Goal: Task Accomplishment & Management: Complete application form

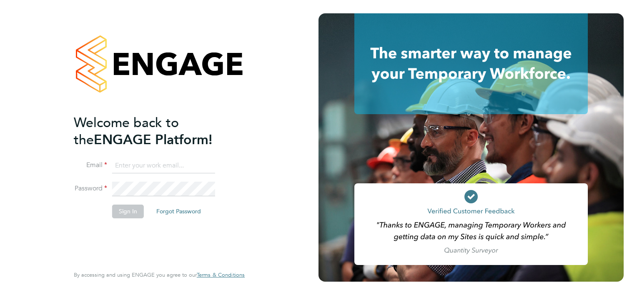
click at [170, 160] on input at bounding box center [163, 165] width 103 height 15
type input "[EMAIL_ADDRESS][PERSON_NAME][DOMAIN_NAME]"
click at [133, 211] on button "Sign In" at bounding box center [128, 211] width 32 height 13
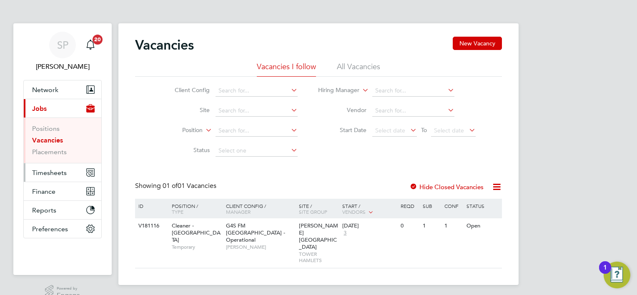
click at [46, 173] on span "Timesheets" at bounding box center [49, 173] width 35 height 8
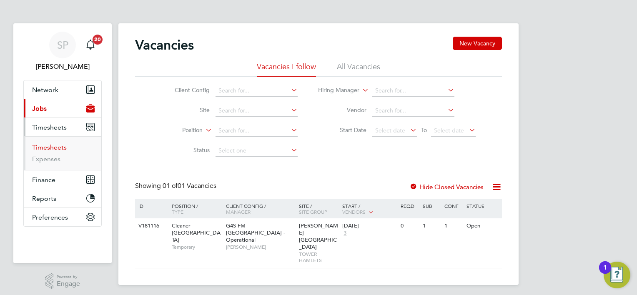
click at [52, 149] on link "Timesheets" at bounding box center [49, 147] width 35 height 8
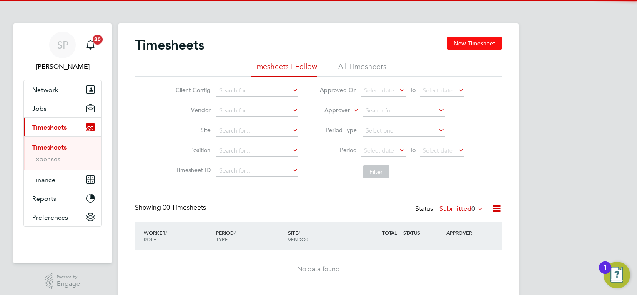
drag, startPoint x: 481, startPoint y: 36, endPoint x: 485, endPoint y: 45, distance: 9.9
click at [481, 36] on div "Timesheets New Timesheet Timesheets I Follow All Timesheets Client Config Vendo…" at bounding box center [318, 164] width 400 height 283
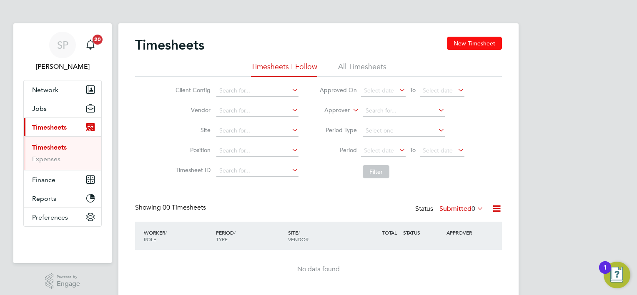
click at [485, 44] on button "New Timesheet" at bounding box center [474, 43] width 55 height 13
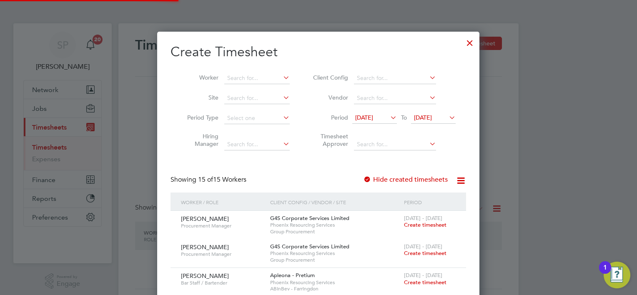
scroll to position [768, 323]
click at [262, 77] on input at bounding box center [256, 79] width 65 height 12
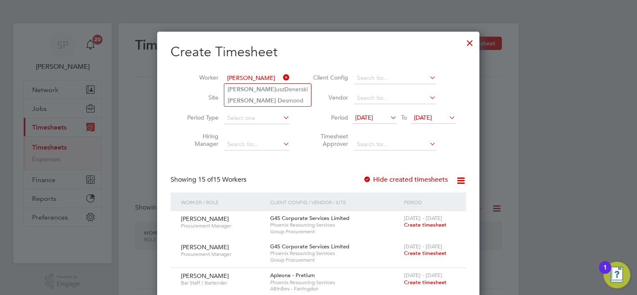
type input "[PERSON_NAME]"
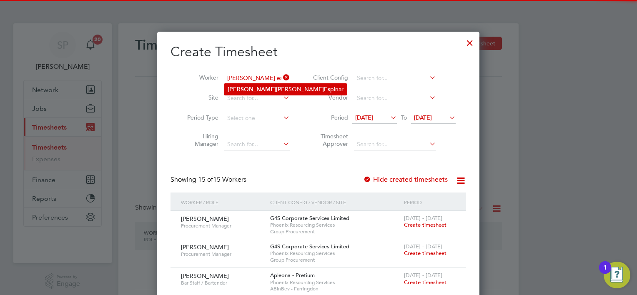
click at [269, 83] on div "Timesheets New Timesheet Timesheets I Follow All Timesheets Client Config Vendo…" at bounding box center [318, 164] width 400 height 283
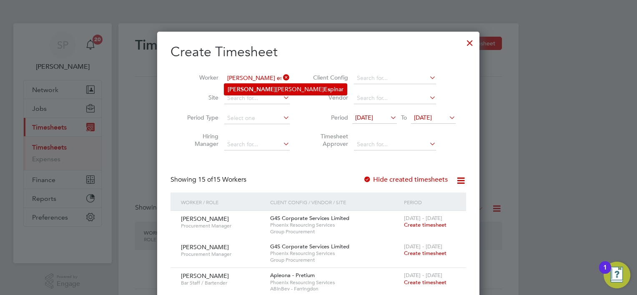
click at [268, 87] on li "[PERSON_NAME] Del [PERSON_NAME] Es pinar" at bounding box center [285, 89] width 123 height 11
type input "[PERSON_NAME] Del [PERSON_NAME]"
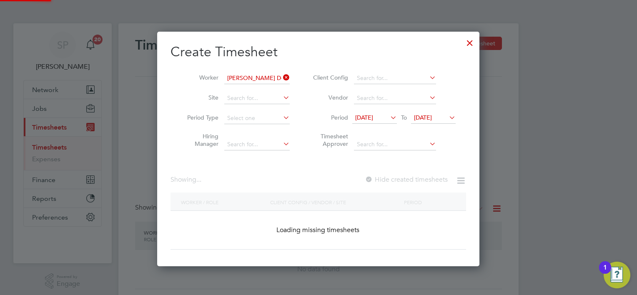
scroll to position [224, 323]
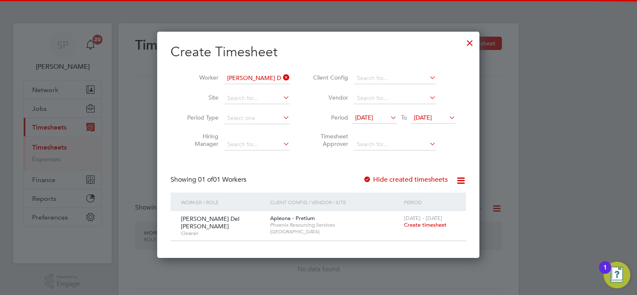
click at [417, 223] on span "Create timesheet" at bounding box center [425, 224] width 43 height 7
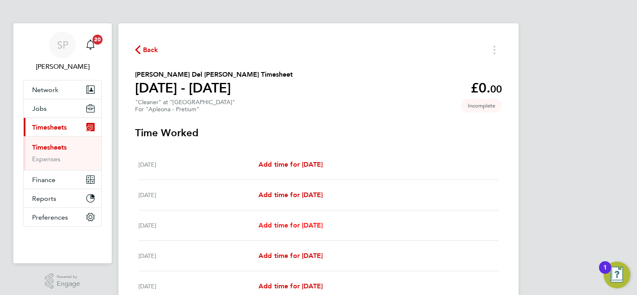
click at [295, 227] on span "Add time for [DATE]" at bounding box center [290, 225] width 64 height 8
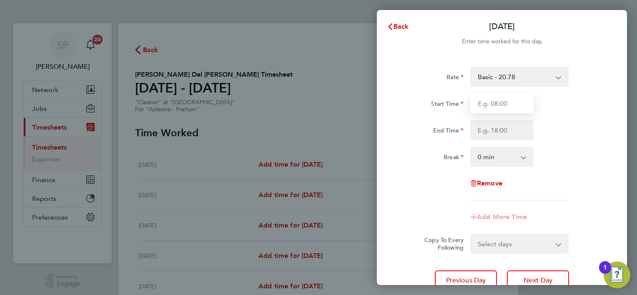
click at [486, 108] on input "Start Time" at bounding box center [501, 103] width 63 height 20
type input "08:00"
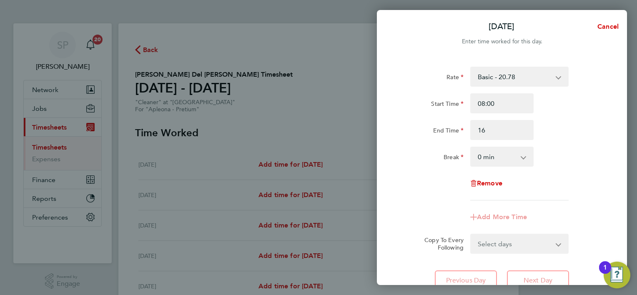
type input "16:00"
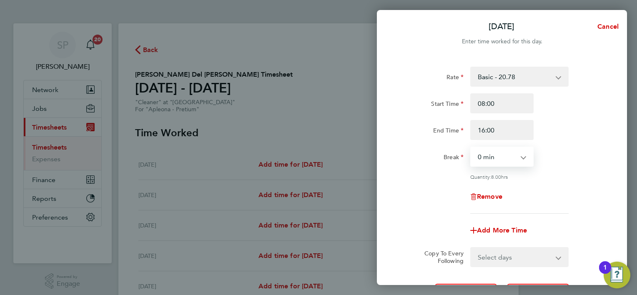
select select "60"
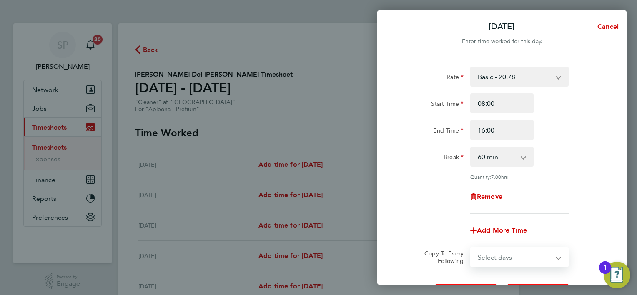
click at [508, 253] on select "Select days Day [DATE] [DATE] [DATE] [DATE]" at bounding box center [515, 257] width 88 height 18
select select "DAY"
click at [471, 248] on select "Select days Day [DATE] [DATE] [DATE] [DATE]" at bounding box center [515, 257] width 88 height 18
select select "[DATE]"
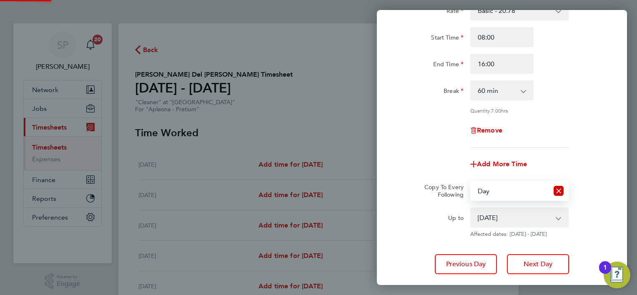
scroll to position [118, 0]
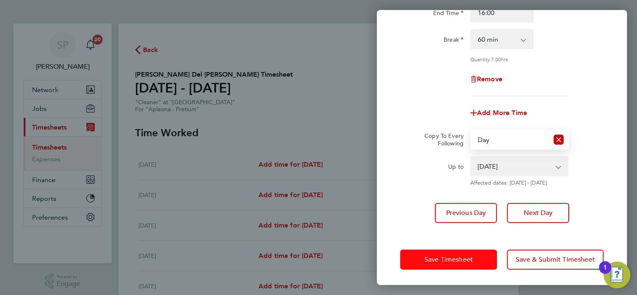
click at [471, 250] on button "Save Timesheet" at bounding box center [448, 260] width 97 height 20
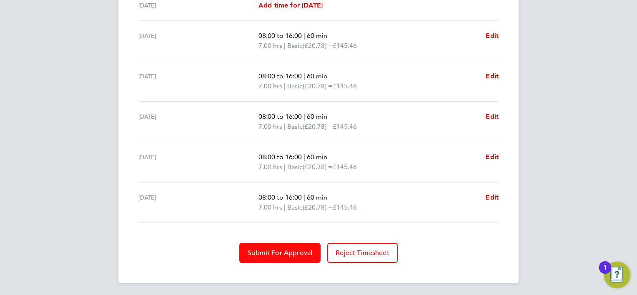
click at [294, 255] on button "Submit For Approval" at bounding box center [279, 253] width 81 height 20
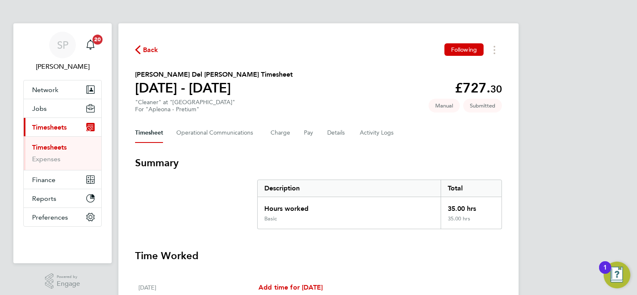
click at [155, 54] on span "Back" at bounding box center [150, 50] width 15 height 10
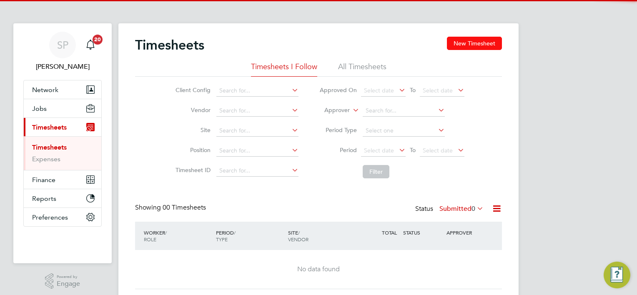
click at [494, 46] on button "New Timesheet" at bounding box center [474, 43] width 55 height 13
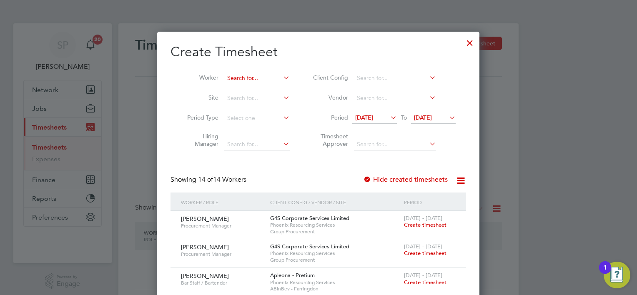
scroll to position [740, 323]
click at [236, 82] on input at bounding box center [256, 79] width 65 height 12
click at [238, 92] on b "Sakirat" at bounding box center [237, 89] width 19 height 7
type input "[PERSON_NAME]"
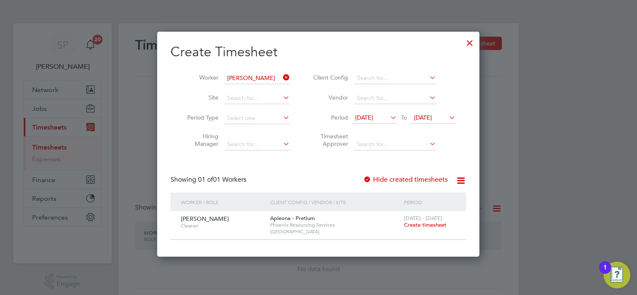
scroll to position [224, 323]
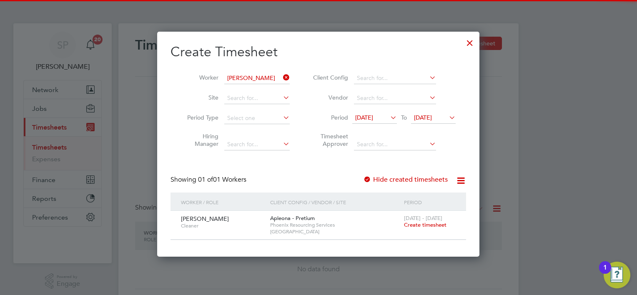
click at [426, 225] on span "Create timesheet" at bounding box center [425, 224] width 43 height 7
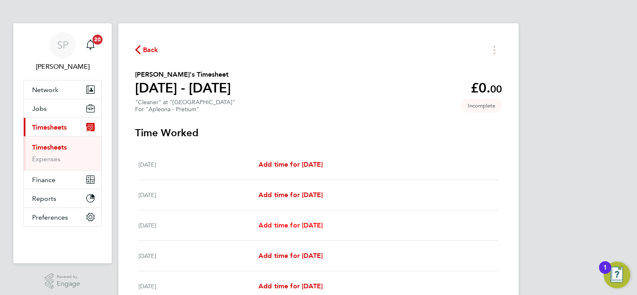
click at [305, 225] on span "Add time for [DATE]" at bounding box center [290, 225] width 64 height 8
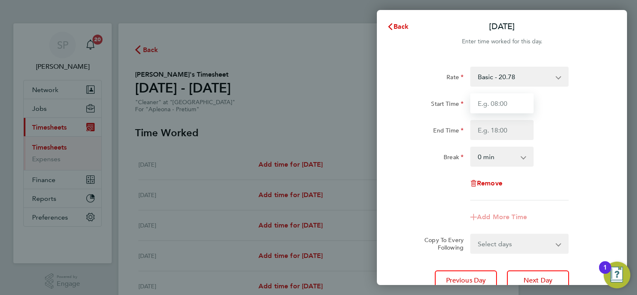
click at [522, 102] on input "Start Time" at bounding box center [501, 103] width 63 height 20
type input "08:00"
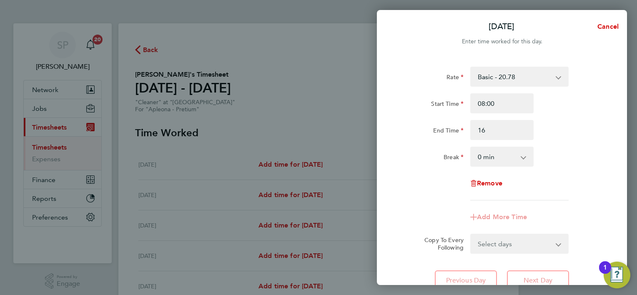
type input "16:00"
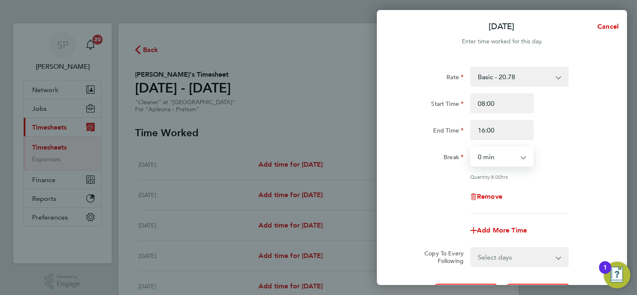
click at [518, 163] on select "0 min 15 min 30 min 45 min 60 min 75 min 90 min" at bounding box center [497, 157] width 52 height 18
select select "60"
click at [471, 148] on select "0 min 15 min 30 min 45 min 60 min 75 min 90 min" at bounding box center [497, 157] width 52 height 18
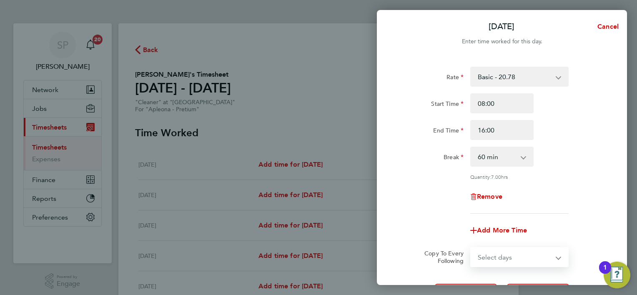
click at [505, 260] on select "Select days Day [DATE] [DATE] [DATE] [DATE]" at bounding box center [515, 257] width 88 height 18
select select "DAY"
click at [471, 248] on select "Select days Day [DATE] [DATE] [DATE] [DATE]" at bounding box center [515, 257] width 88 height 18
select select "[DATE]"
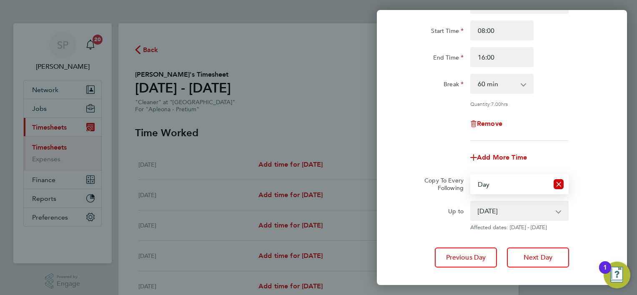
scroll to position [118, 0]
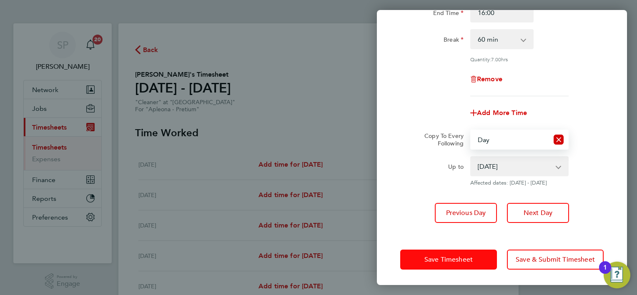
click at [484, 250] on button "Save Timesheet" at bounding box center [448, 260] width 97 height 20
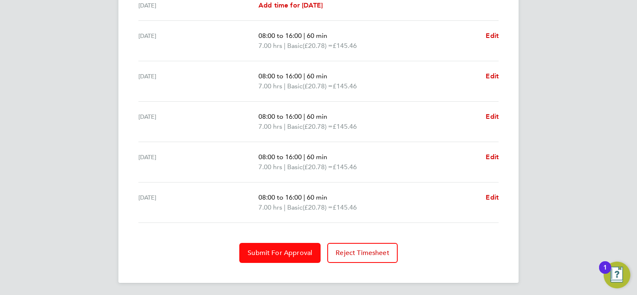
click at [265, 258] on button "Submit For Approval" at bounding box center [279, 253] width 81 height 20
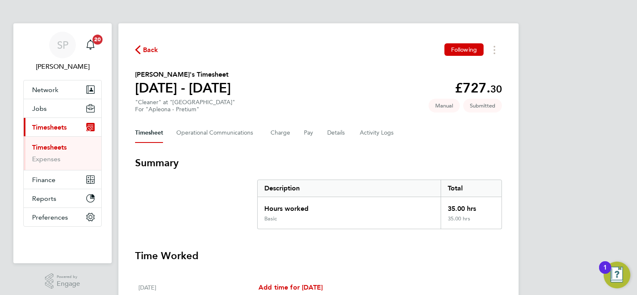
click at [148, 56] on div "Back Following" at bounding box center [318, 49] width 367 height 13
click at [150, 55] on span "Back" at bounding box center [150, 50] width 15 height 10
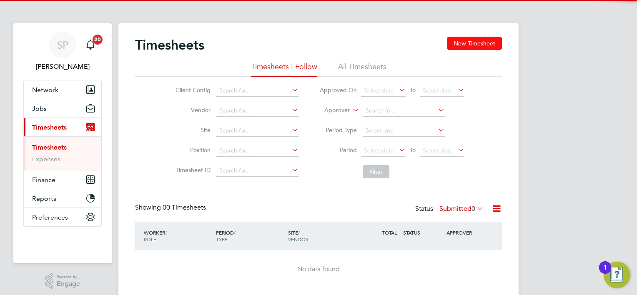
click at [491, 40] on button "New Timesheet" at bounding box center [474, 43] width 55 height 13
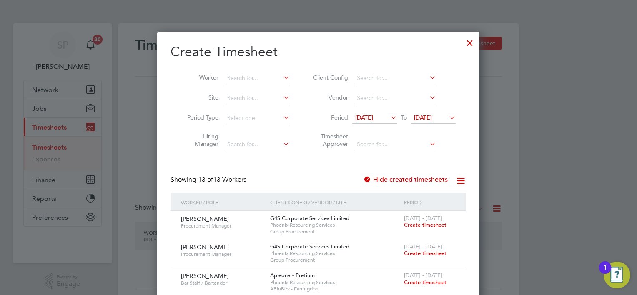
scroll to position [711, 323]
click at [265, 67] on div "Worker Site Period Type Hiring Manager Client Config Vendor Period [DATE] To [D…" at bounding box center [317, 109] width 295 height 90
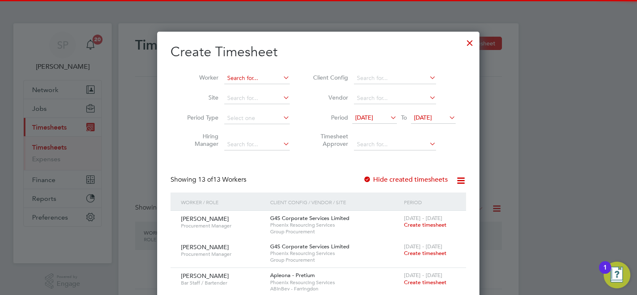
click at [263, 78] on input at bounding box center [256, 79] width 65 height 12
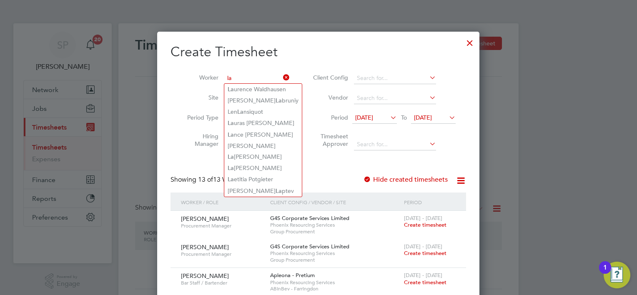
type input "l"
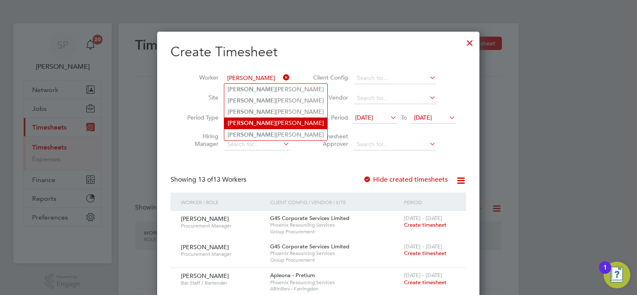
click at [263, 120] on li "[PERSON_NAME]" at bounding box center [275, 123] width 103 height 11
type input "[PERSON_NAME]"
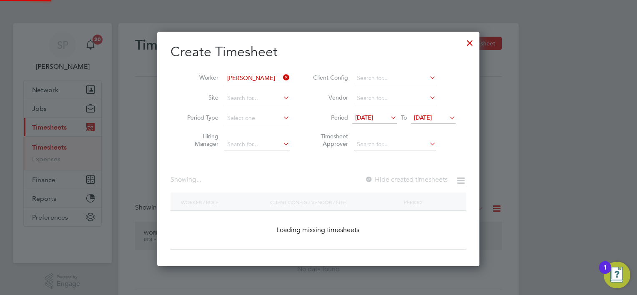
scroll to position [235, 323]
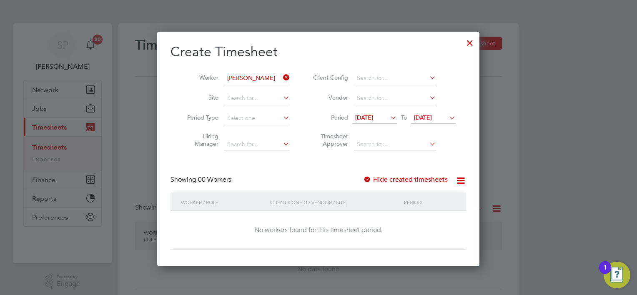
click at [432, 118] on span "[DATE]" at bounding box center [423, 118] width 18 height 8
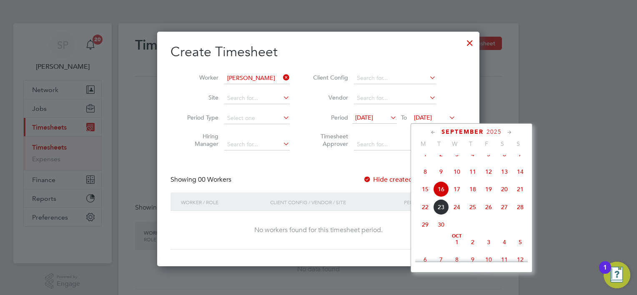
click at [374, 178] on label "Hide created timesheets" at bounding box center [405, 179] width 85 height 8
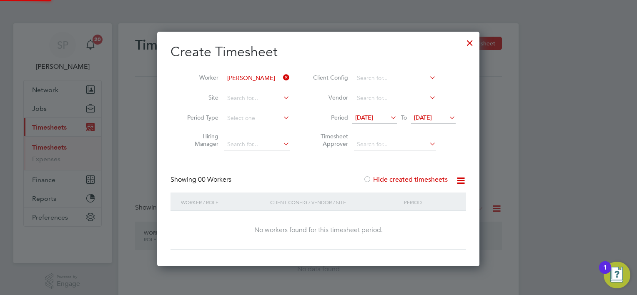
scroll to position [235, 323]
click at [374, 178] on label "Hide created timesheets" at bounding box center [405, 179] width 85 height 8
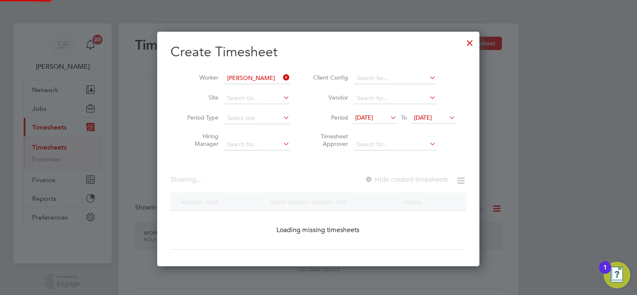
scroll to position [253, 323]
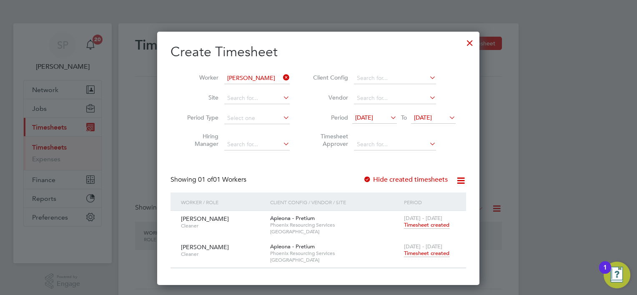
click at [435, 253] on span "Timesheet created" at bounding box center [426, 254] width 45 height 8
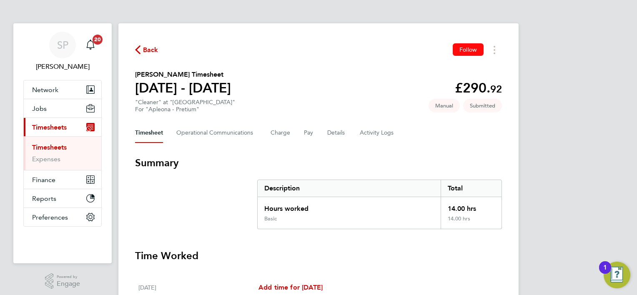
click at [459, 48] on span "Follow" at bounding box center [468, 50] width 18 height 8
click at [150, 49] on span "Back" at bounding box center [150, 50] width 15 height 10
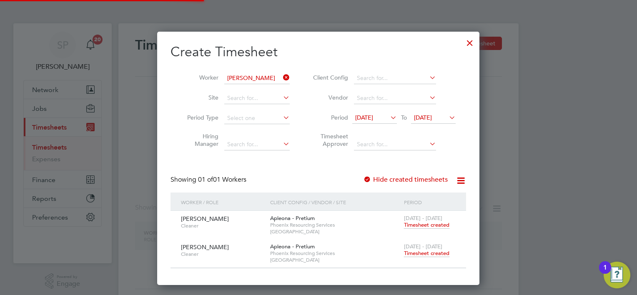
scroll to position [4, 4]
click at [281, 77] on icon at bounding box center [281, 78] width 0 height 12
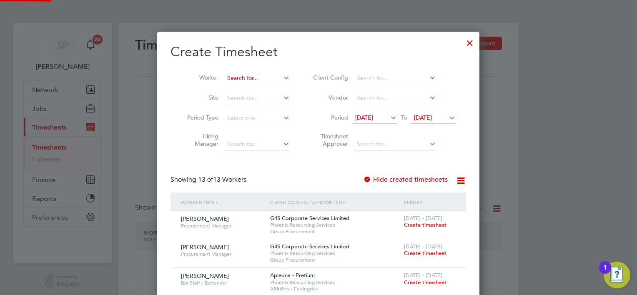
scroll to position [711, 323]
click at [268, 75] on input at bounding box center [256, 79] width 65 height 12
click at [268, 92] on li "Appo [PERSON_NAME]" at bounding box center [259, 89] width 70 height 11
type input "[PERSON_NAME]"
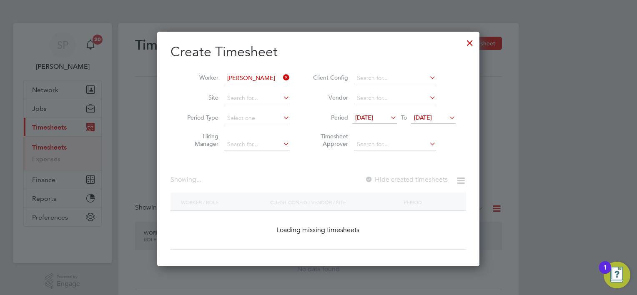
scroll to position [235, 323]
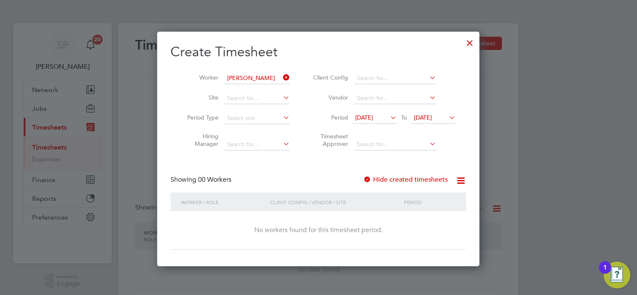
click at [417, 178] on label "Hide created timesheets" at bounding box center [405, 179] width 85 height 8
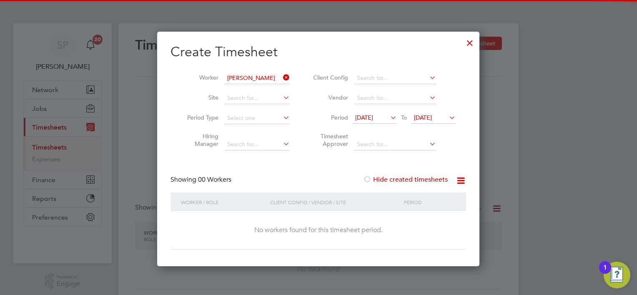
click at [418, 178] on label "Hide created timesheets" at bounding box center [405, 179] width 85 height 8
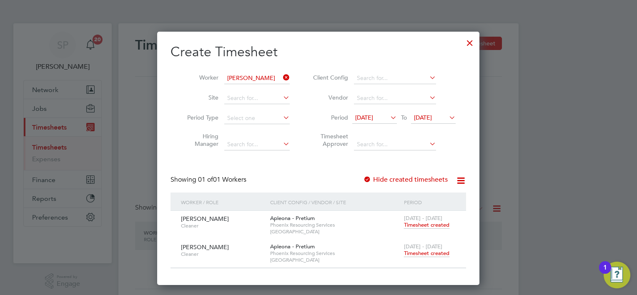
click at [420, 254] on span "Timesheet created" at bounding box center [426, 254] width 45 height 8
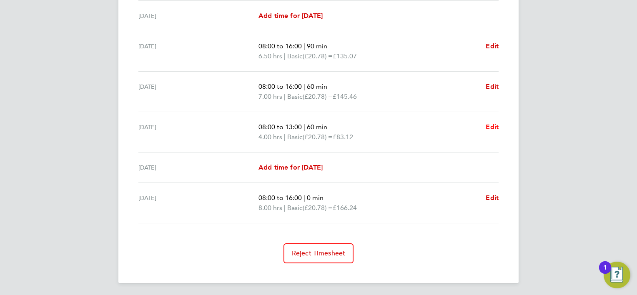
click at [489, 126] on span "Edit" at bounding box center [492, 127] width 13 height 8
select select "60"
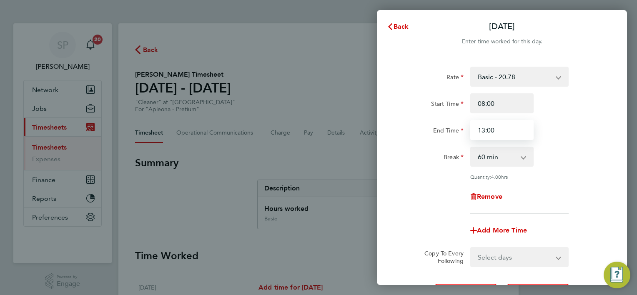
click at [493, 130] on input "13:00" at bounding box center [501, 130] width 63 height 20
click at [494, 130] on input "13:00" at bounding box center [501, 130] width 63 height 20
type input "16:00"
click at [558, 130] on div "End Time 16:00" at bounding box center [502, 130] width 210 height 20
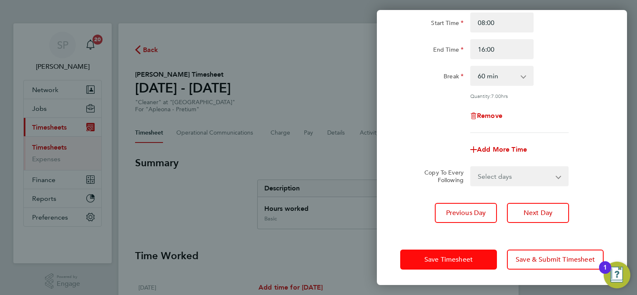
click at [480, 261] on button "Save Timesheet" at bounding box center [448, 260] width 97 height 20
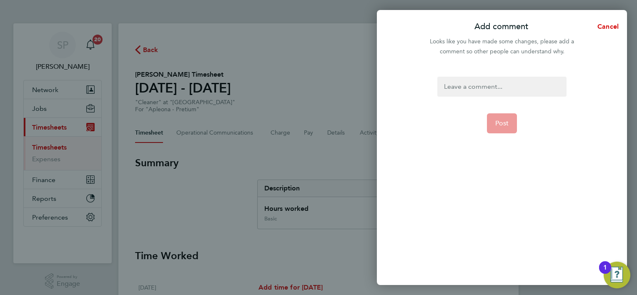
click at [463, 85] on div at bounding box center [501, 87] width 129 height 20
click at [463, 83] on div at bounding box center [501, 87] width 129 height 20
click at [503, 135] on form "28 hours Post" at bounding box center [501, 143] width 135 height 132
click at [503, 130] on button "Post" at bounding box center [502, 123] width 30 height 20
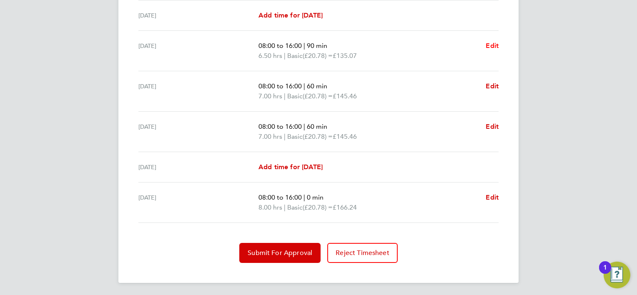
click at [491, 42] on span "Edit" at bounding box center [492, 46] width 13 height 8
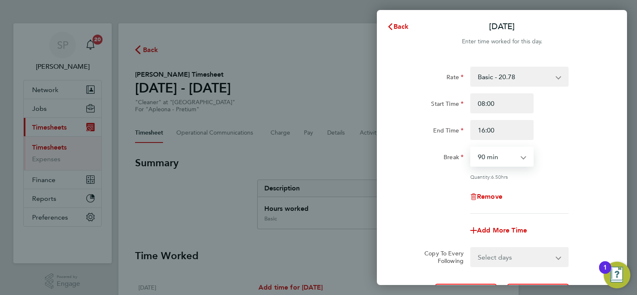
click at [484, 159] on select "0 min 15 min 30 min 45 min 60 min 75 min 90 min" at bounding box center [497, 157] width 52 height 18
click at [471, 148] on select "0 min 15 min 30 min 45 min 60 min 75 min 90 min" at bounding box center [497, 157] width 52 height 18
click at [513, 150] on select "0 min 15 min 30 min 45 min 60 min 75 min 90 min" at bounding box center [497, 157] width 52 height 18
select select "60"
click at [471, 148] on select "0 min 15 min 30 min 45 min 60 min 75 min 90 min" at bounding box center [497, 157] width 52 height 18
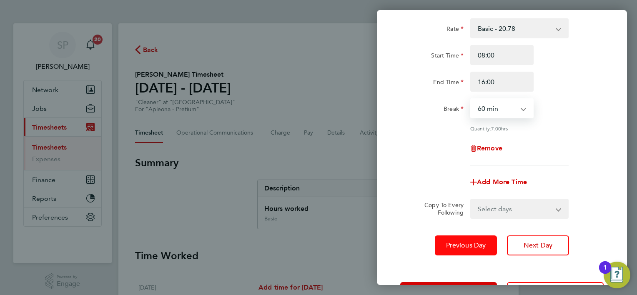
scroll to position [81, 0]
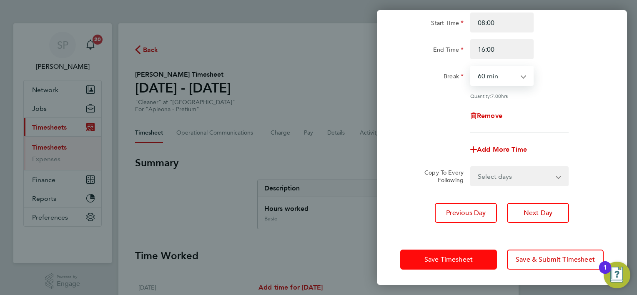
click at [456, 267] on button "Save Timesheet" at bounding box center [448, 260] width 97 height 20
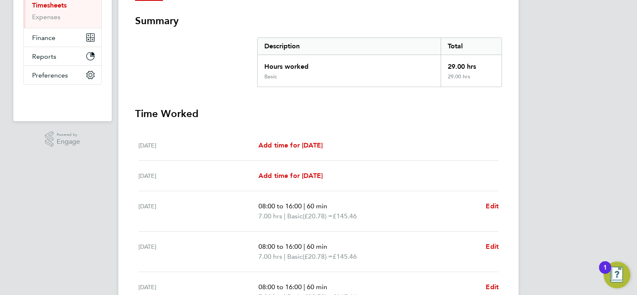
scroll to position [250, 0]
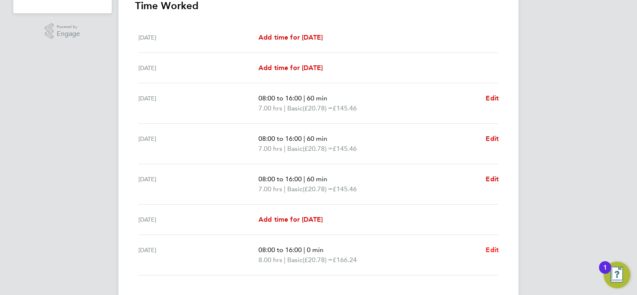
click at [498, 250] on span "Edit" at bounding box center [492, 250] width 13 height 8
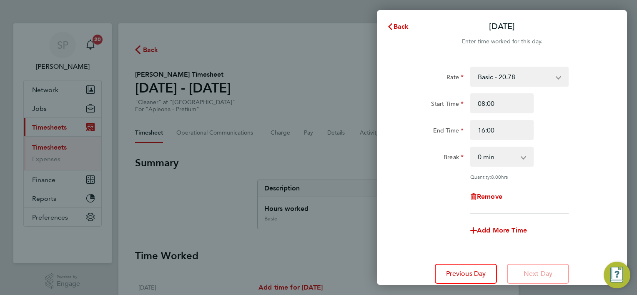
click at [505, 163] on select "0 min 15 min 30 min 45 min 60 min 75 min 90 min" at bounding box center [497, 157] width 52 height 18
select select "60"
click at [471, 148] on select "0 min 15 min 30 min 45 min 60 min 75 min 90 min" at bounding box center [497, 157] width 52 height 18
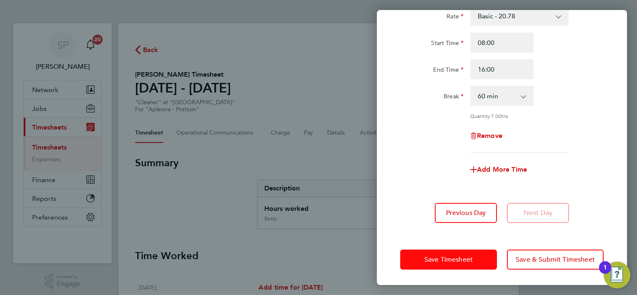
click at [462, 256] on span "Save Timesheet" at bounding box center [448, 259] width 48 height 8
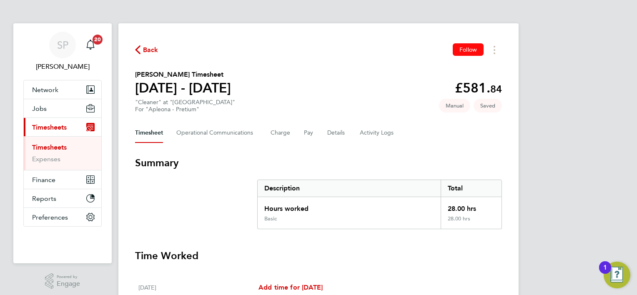
click at [462, 48] on span "Follow" at bounding box center [468, 50] width 18 height 8
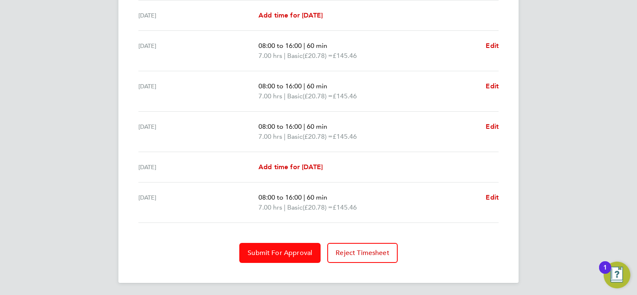
click at [295, 249] on span "Submit For Approval" at bounding box center [280, 253] width 65 height 8
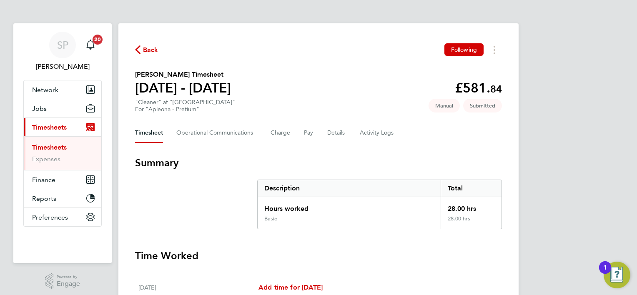
click at [153, 48] on span "Back" at bounding box center [150, 50] width 15 height 10
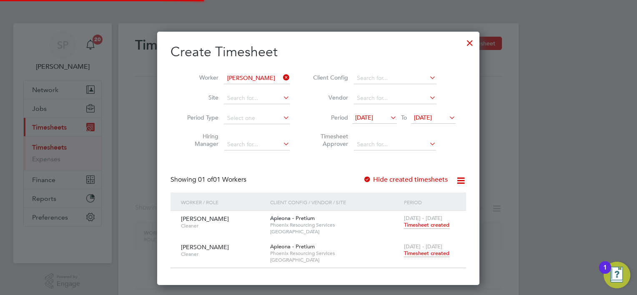
scroll to position [4, 4]
click at [281, 73] on icon at bounding box center [281, 78] width 0 height 12
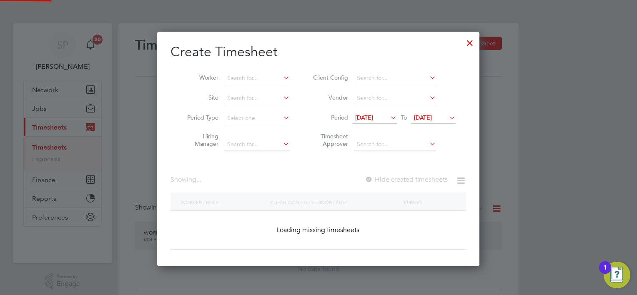
scroll to position [711, 323]
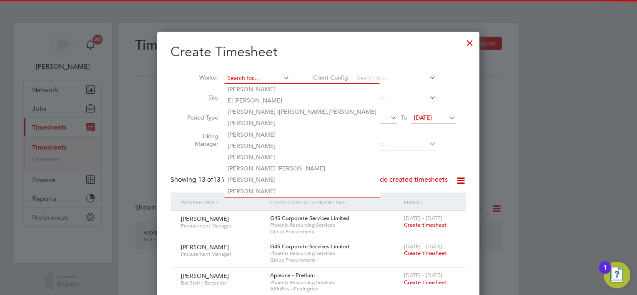
click at [263, 74] on input at bounding box center [256, 79] width 65 height 12
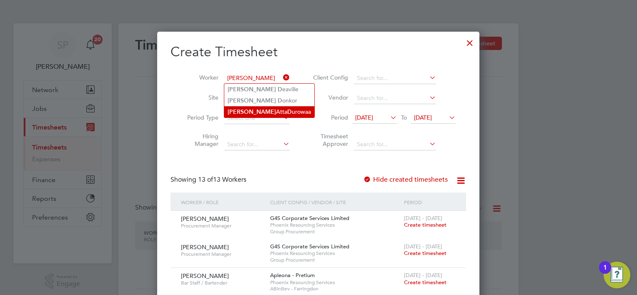
click at [280, 114] on li "[PERSON_NAME] D urowaa" at bounding box center [269, 111] width 90 height 11
type input "[PERSON_NAME]"
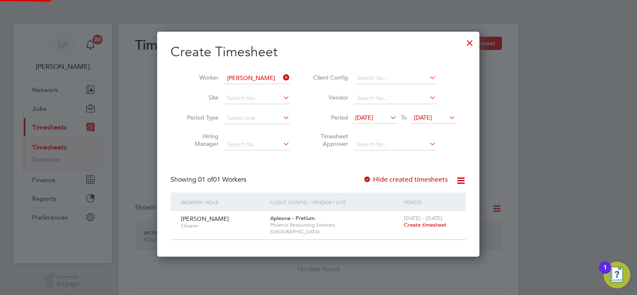
scroll to position [224, 323]
click at [416, 225] on span "Create timesheet" at bounding box center [425, 224] width 43 height 7
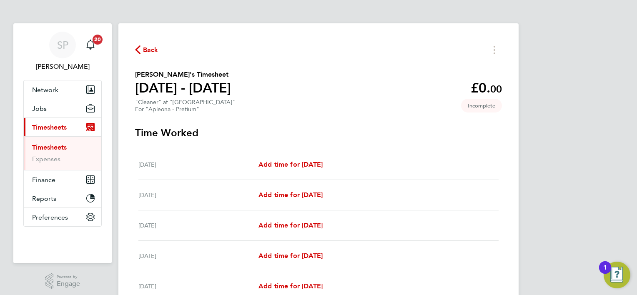
scroll to position [42, 0]
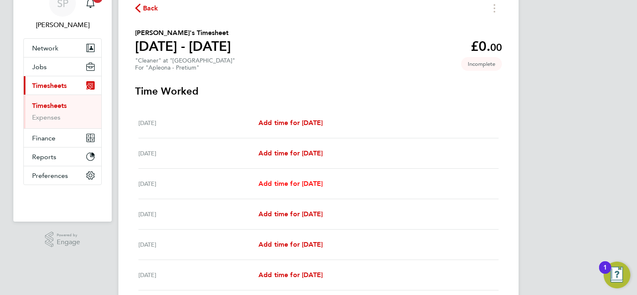
click at [302, 183] on span "Add time for [DATE]" at bounding box center [290, 184] width 64 height 8
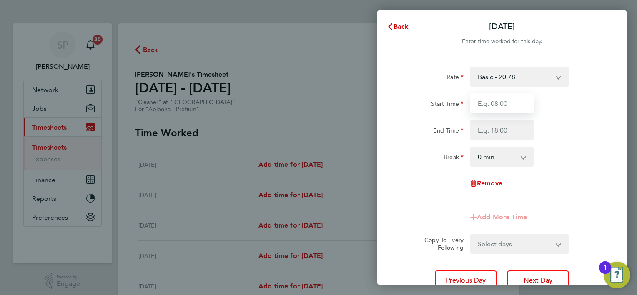
click at [493, 103] on input "Start Time" at bounding box center [501, 103] width 63 height 20
type input "08:00"
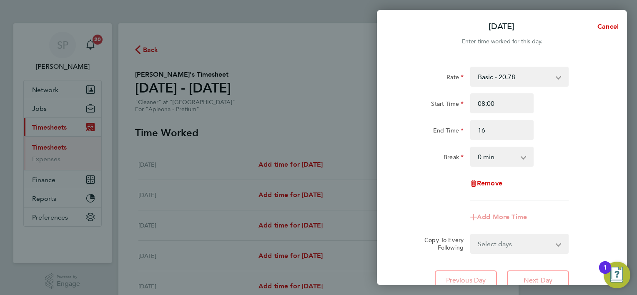
type input "16:00"
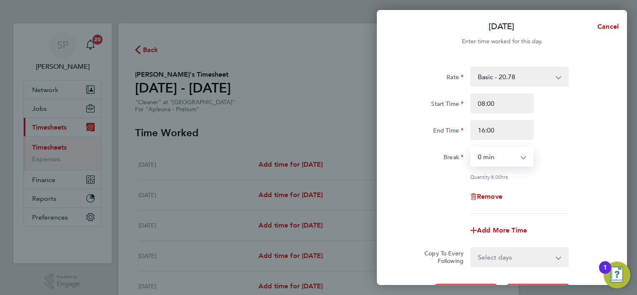
select select "60"
click at [519, 250] on select "Select days Day [DATE] [DATE] [DATE] [DATE]" at bounding box center [515, 257] width 88 height 18
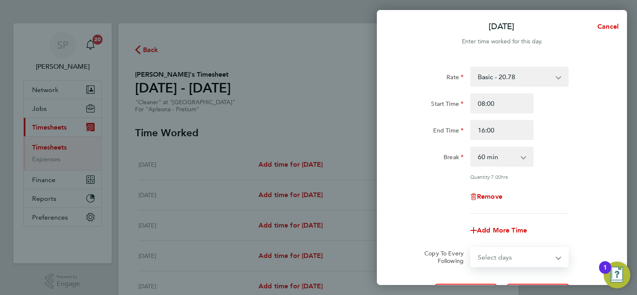
select select "TUE"
click at [471, 248] on select "Select days Day [DATE] [DATE] [DATE] [DATE]" at bounding box center [515, 257] width 88 height 18
select select "[DATE]"
click at [511, 260] on select "Select days Day [DATE] [DATE] [DATE] [DATE]" at bounding box center [510, 257] width 78 height 18
select select "DAY"
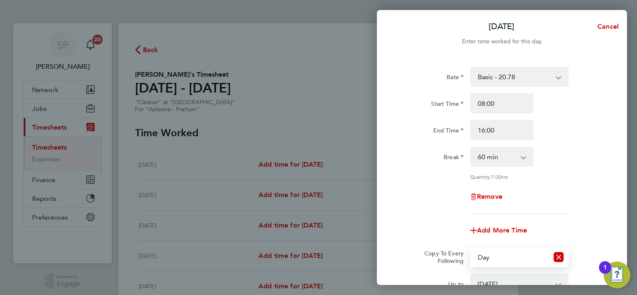
click at [471, 248] on select "Select days Day [DATE] [DATE] [DATE] [DATE]" at bounding box center [510, 257] width 78 height 18
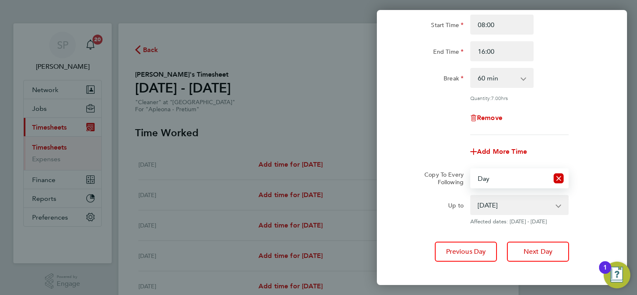
scroll to position [118, 0]
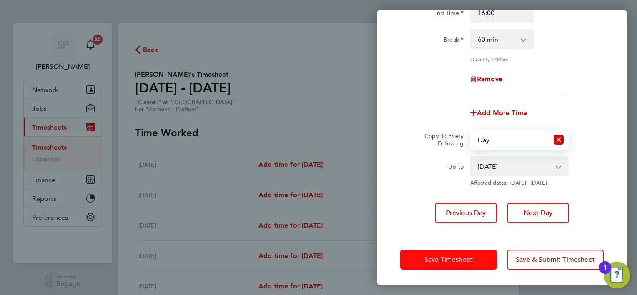
click at [453, 258] on span "Save Timesheet" at bounding box center [448, 259] width 48 height 8
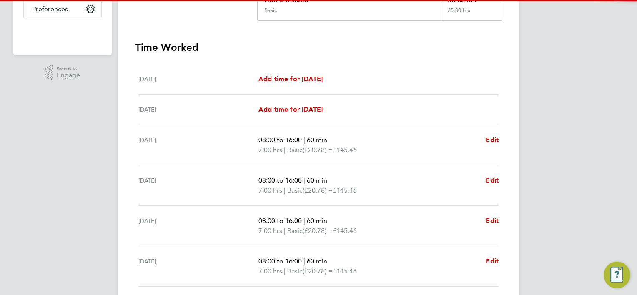
scroll to position [292, 0]
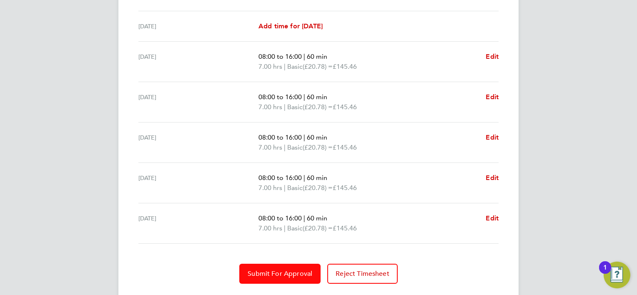
click at [258, 276] on span "Submit For Approval" at bounding box center [280, 274] width 65 height 8
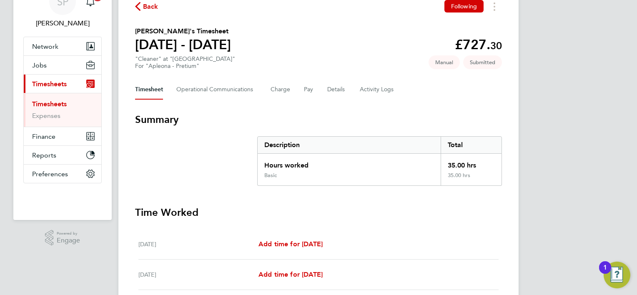
scroll to position [0, 0]
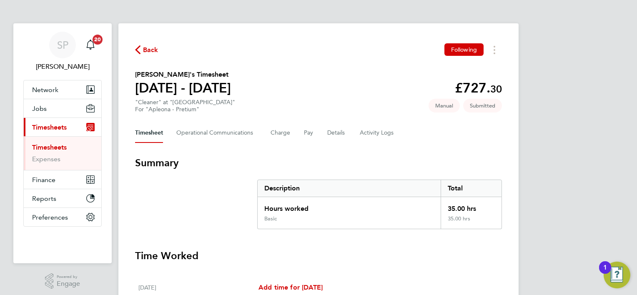
click at [147, 50] on span "Back" at bounding box center [150, 50] width 15 height 10
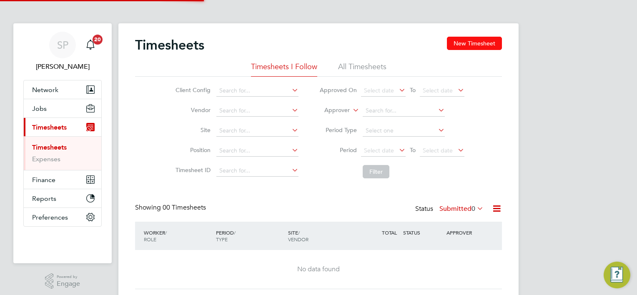
click at [455, 45] on button "New Timesheet" at bounding box center [474, 43] width 55 height 13
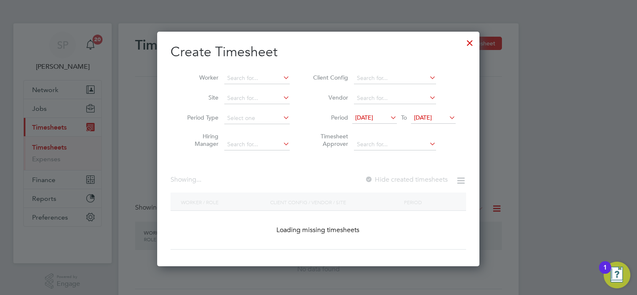
scroll to position [682, 323]
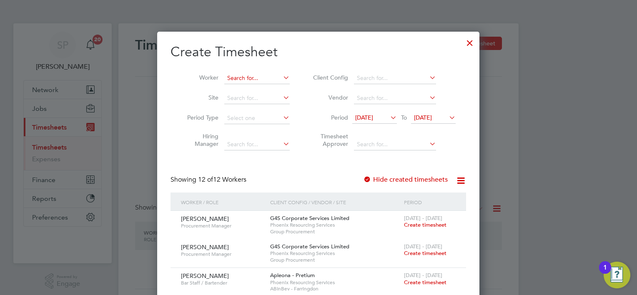
click at [268, 77] on input at bounding box center [256, 79] width 65 height 12
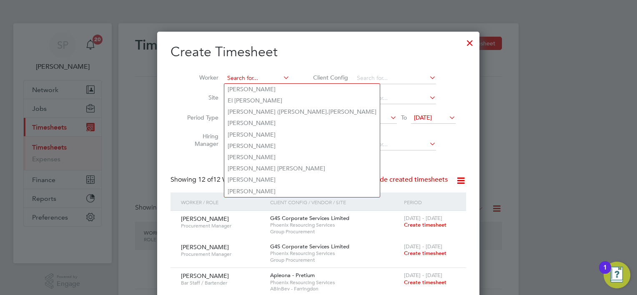
type input "b"
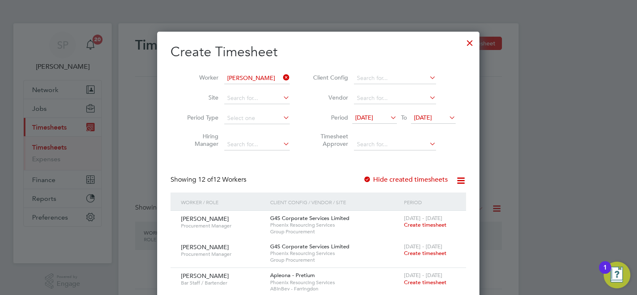
click at [270, 84] on li "[PERSON_NAME]-Firempong" at bounding box center [277, 89] width 106 height 11
type input "[PERSON_NAME]-Firempong"
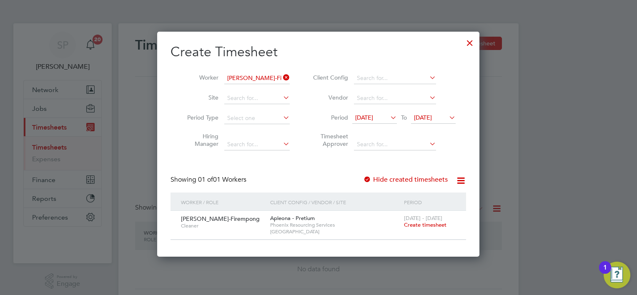
scroll to position [224, 323]
click at [423, 225] on span "Create timesheet" at bounding box center [425, 224] width 43 height 7
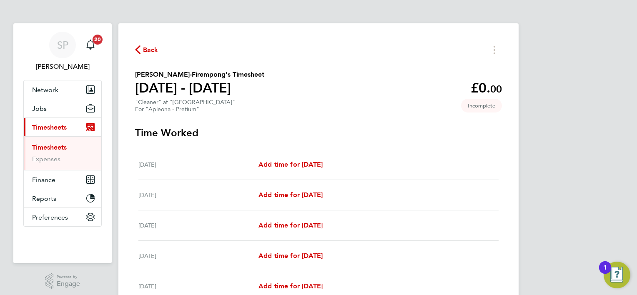
click at [298, 215] on div "[DATE] Add time for [DATE] Add time for [DATE]" at bounding box center [318, 225] width 360 height 30
click at [298, 224] on span "Add time for [DATE]" at bounding box center [290, 225] width 64 height 8
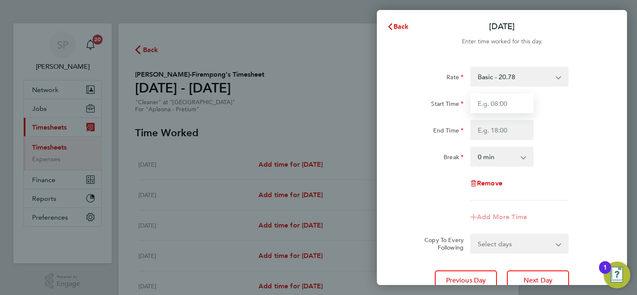
click at [475, 107] on input "Start Time" at bounding box center [501, 103] width 63 height 20
type input "08:00"
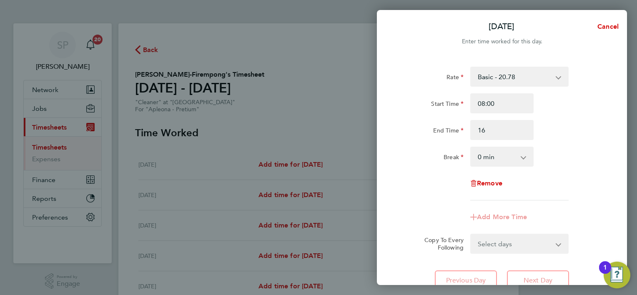
type input "16:00"
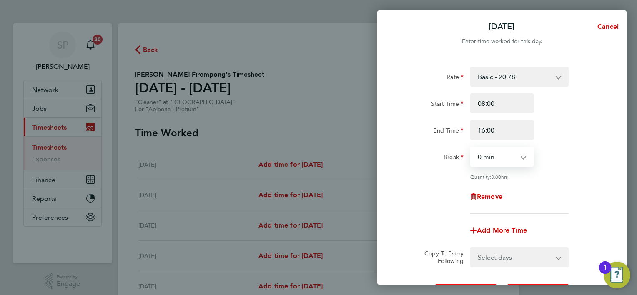
select select "60"
click at [514, 259] on select "Select days Day [DATE] [DATE] [DATE] [DATE]" at bounding box center [515, 257] width 88 height 18
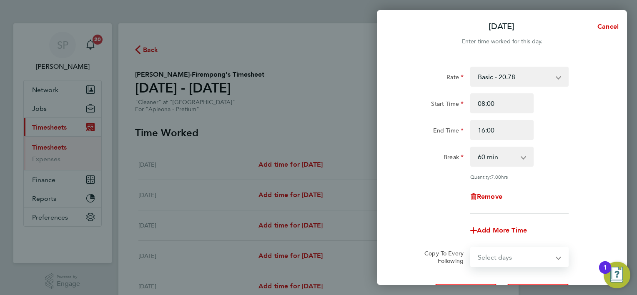
select select "DAY"
click at [471, 248] on select "Select days Day [DATE] [DATE] [DATE] [DATE]" at bounding box center [515, 257] width 88 height 18
select select "[DATE]"
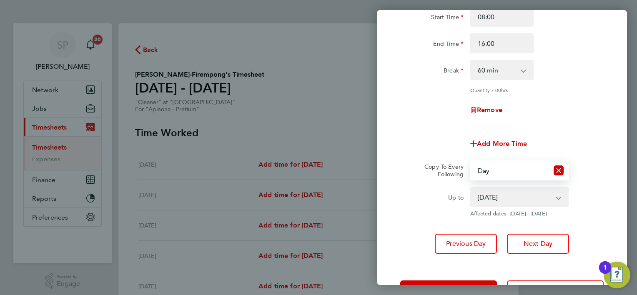
scroll to position [118, 0]
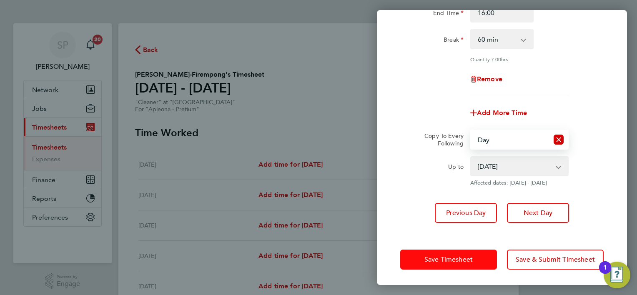
click at [473, 262] on button "Save Timesheet" at bounding box center [448, 260] width 97 height 20
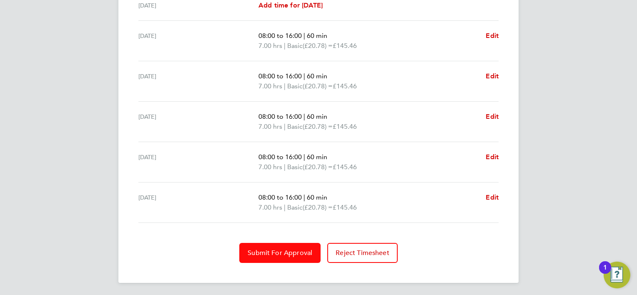
click at [288, 249] on span "Submit For Approval" at bounding box center [280, 253] width 65 height 8
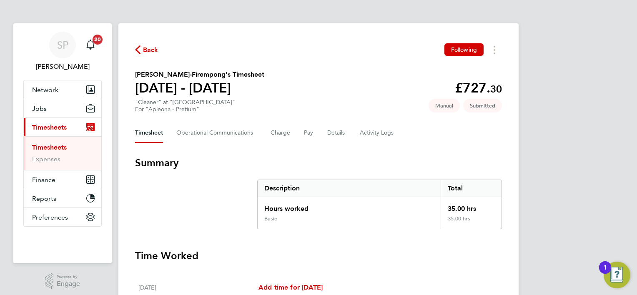
click at [142, 48] on span "Back" at bounding box center [146, 49] width 23 height 8
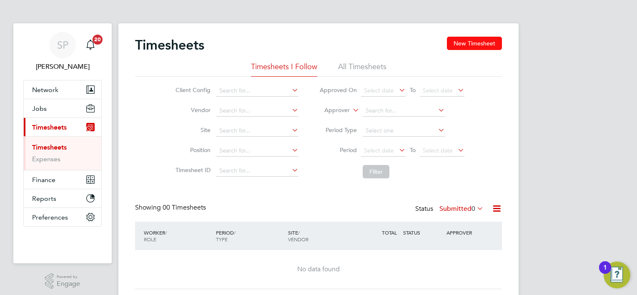
click at [461, 40] on button "New Timesheet" at bounding box center [474, 43] width 55 height 13
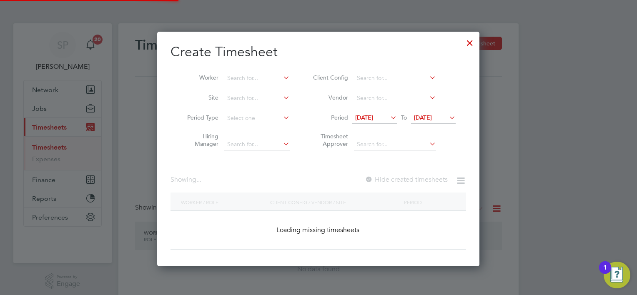
scroll to position [653, 323]
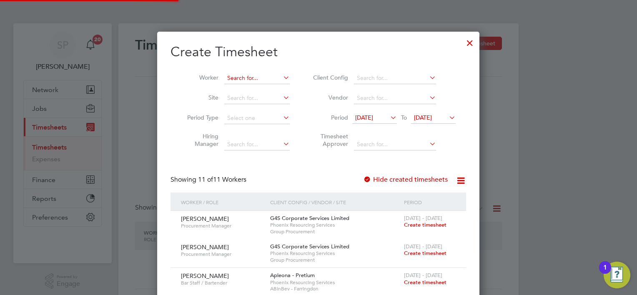
click at [267, 75] on input at bounding box center [256, 79] width 65 height 12
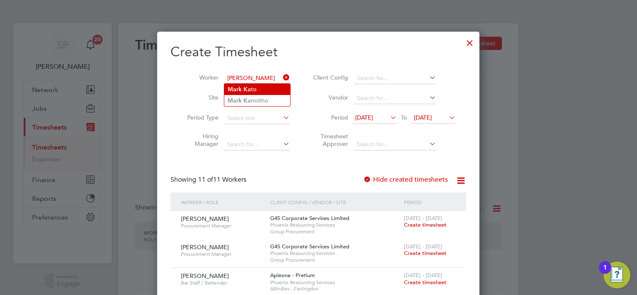
click at [253, 91] on li "[PERSON_NAME] to" at bounding box center [257, 89] width 66 height 11
type input "[PERSON_NAME]"
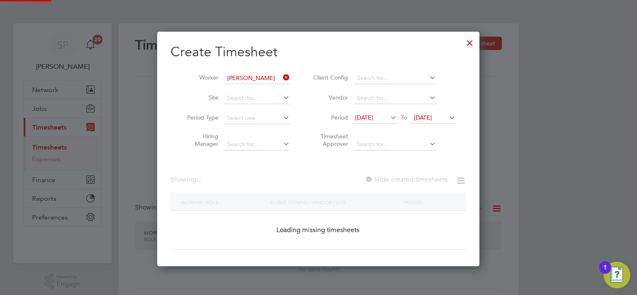
scroll to position [224, 323]
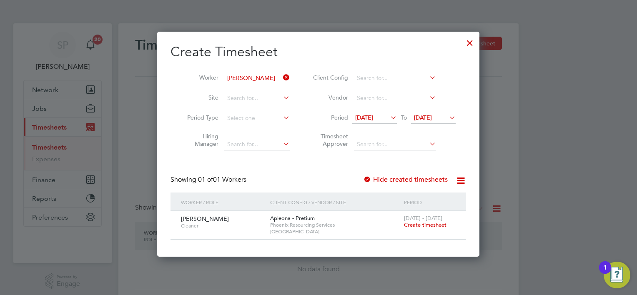
click at [432, 226] on span "Create timesheet" at bounding box center [425, 224] width 43 height 7
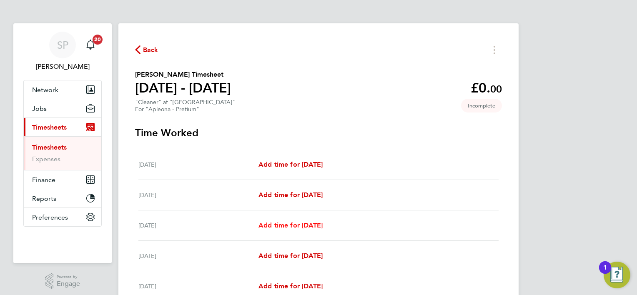
click at [300, 232] on div "[DATE] Add time for [DATE] Add time for [DATE]" at bounding box center [318, 225] width 360 height 30
click at [301, 225] on span "Add time for [DATE]" at bounding box center [290, 225] width 64 height 8
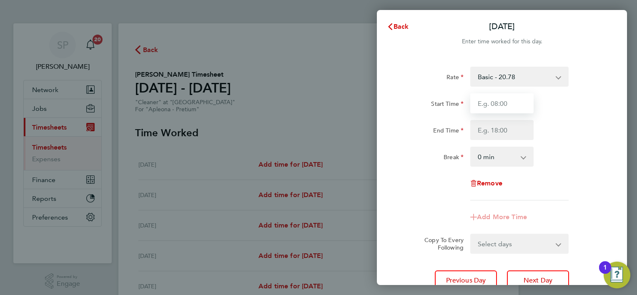
click at [492, 105] on input "Start Time" at bounding box center [501, 103] width 63 height 20
type input "08:00"
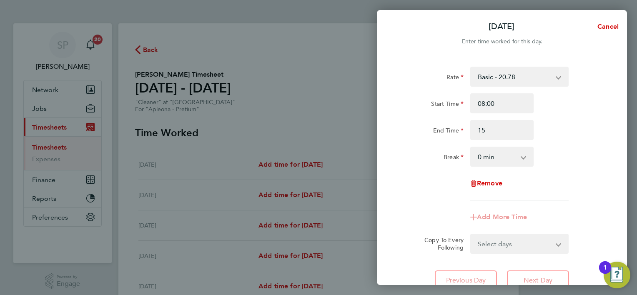
type input "15:00"
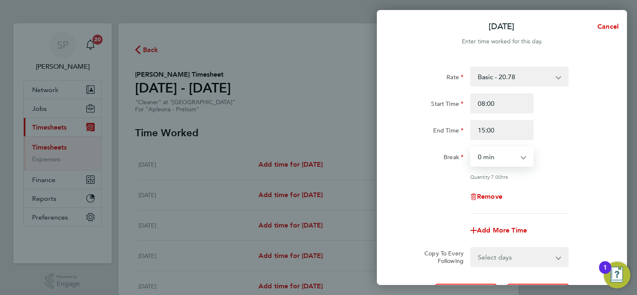
select select "60"
click at [511, 255] on select "Select days Day [DATE] [DATE] [DATE] [DATE]" at bounding box center [515, 257] width 88 height 18
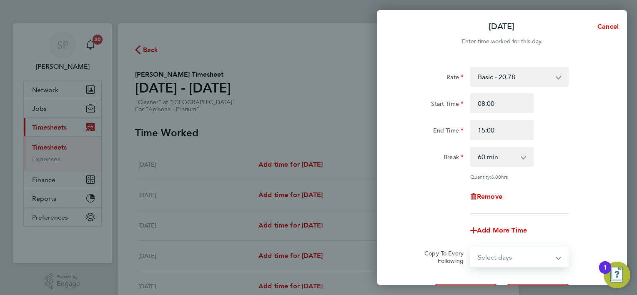
select select "DAY"
click at [471, 248] on select "Select days Day [DATE] [DATE] [DATE] [DATE]" at bounding box center [515, 257] width 88 height 18
select select "[DATE]"
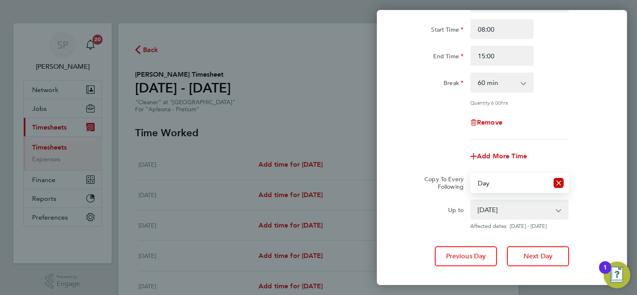
scroll to position [118, 0]
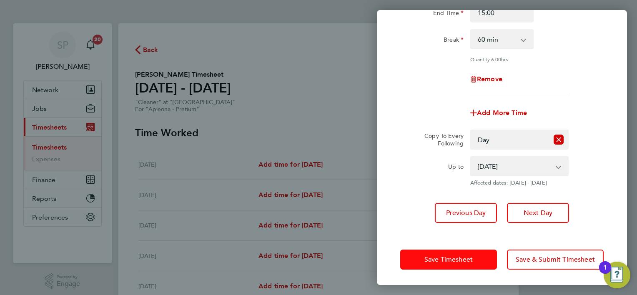
click at [429, 256] on span "Save Timesheet" at bounding box center [448, 259] width 48 height 8
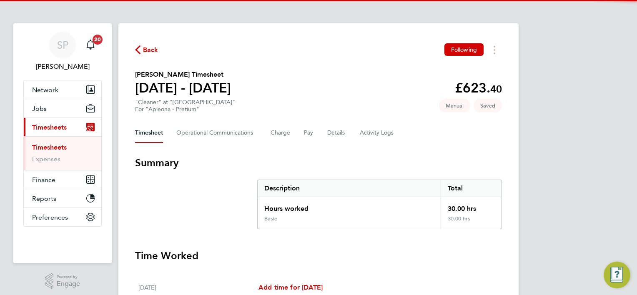
scroll to position [313, 0]
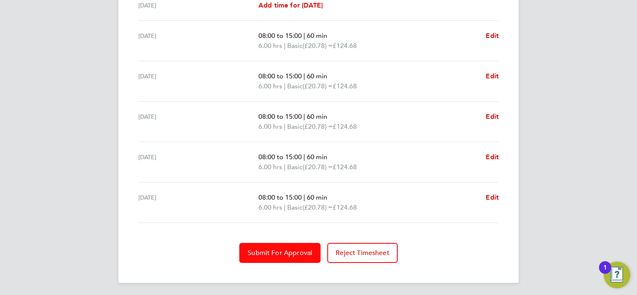
click at [295, 246] on button "Submit For Approval" at bounding box center [279, 253] width 81 height 20
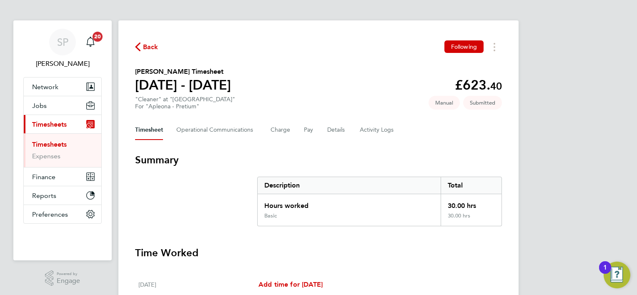
scroll to position [0, 0]
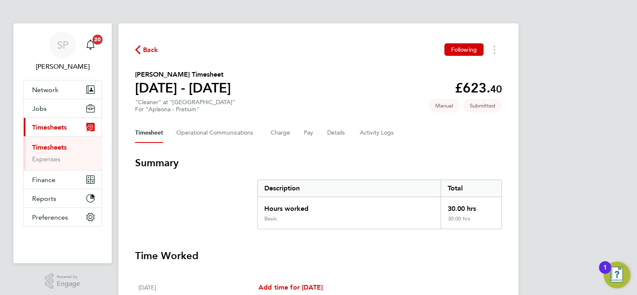
click at [148, 49] on span "Back" at bounding box center [150, 50] width 15 height 10
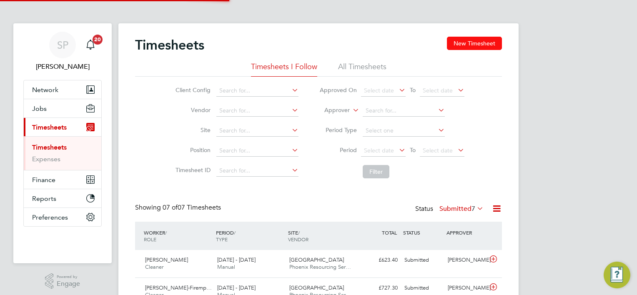
scroll to position [4, 4]
click at [462, 41] on button "New Timesheet" at bounding box center [474, 43] width 55 height 13
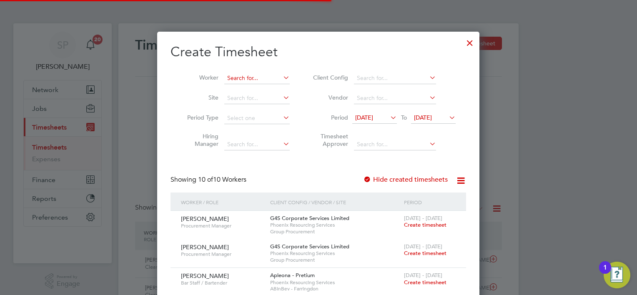
click at [262, 79] on input at bounding box center [256, 79] width 65 height 12
click at [264, 87] on li "[PERSON_NAME]" at bounding box center [260, 89] width 73 height 11
type input "[PERSON_NAME]"
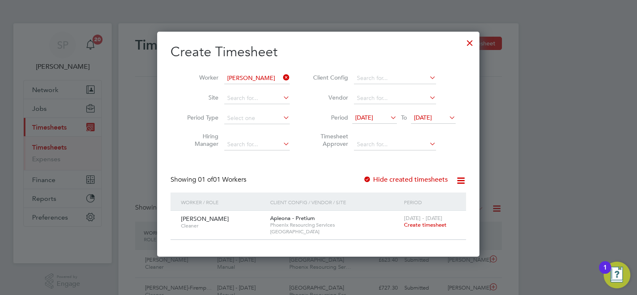
click at [430, 216] on span "[DATE] - [DATE]" at bounding box center [423, 218] width 38 height 7
drag, startPoint x: 430, startPoint y: 216, endPoint x: 426, endPoint y: 225, distance: 9.9
click at [426, 225] on span "Create timesheet" at bounding box center [425, 224] width 43 height 7
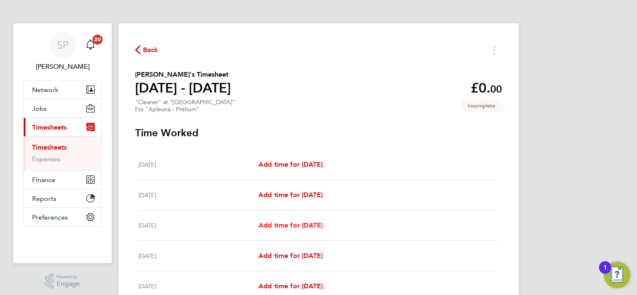
click at [296, 222] on span "Add time for [DATE]" at bounding box center [290, 225] width 64 height 8
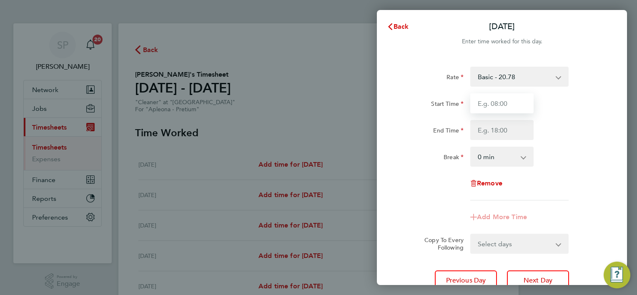
click at [486, 104] on input "Start Time" at bounding box center [501, 103] width 63 height 20
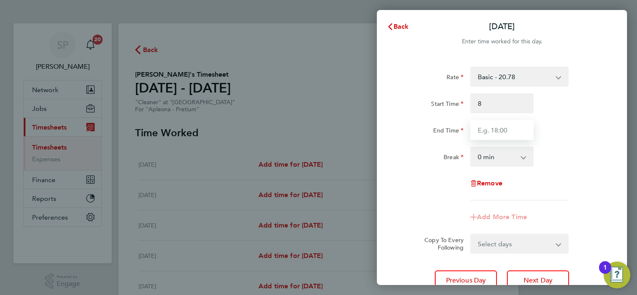
type input "08:00"
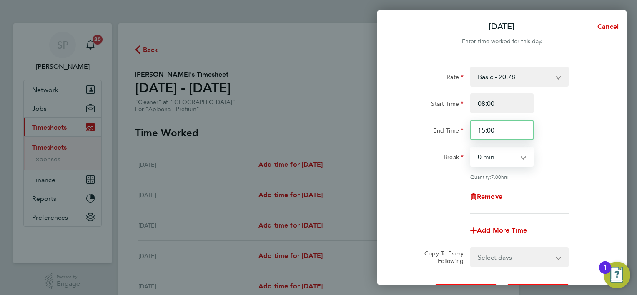
click at [515, 128] on input "15:00" at bounding box center [501, 130] width 63 height 20
type input "16:00"
click at [506, 161] on select "0 min 15 min 30 min 45 min 60 min 75 min 90 min" at bounding box center [497, 157] width 52 height 18
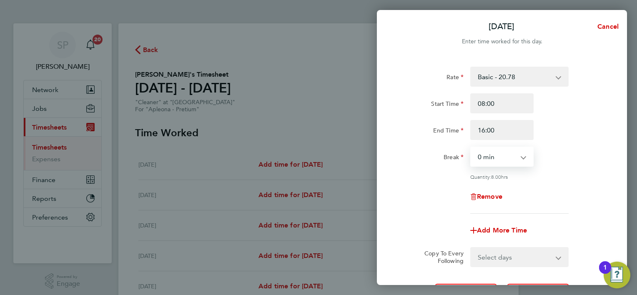
select select "60"
click at [471, 148] on select "0 min 15 min 30 min 45 min 60 min 75 min 90 min" at bounding box center [497, 157] width 52 height 18
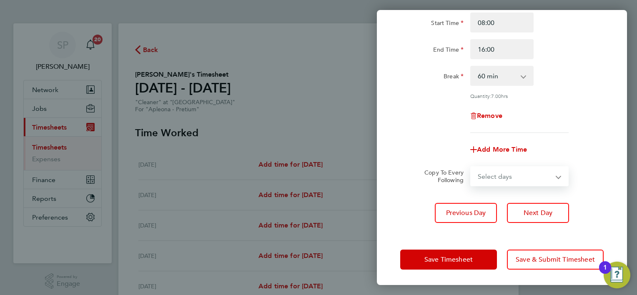
click at [500, 175] on select "Select days Day [DATE] [DATE] [DATE] [DATE]" at bounding box center [515, 176] width 88 height 18
select select "DAY"
click at [471, 167] on select "Select days Day [DATE] [DATE] [DATE] [DATE]" at bounding box center [515, 176] width 88 height 18
select select "[DATE]"
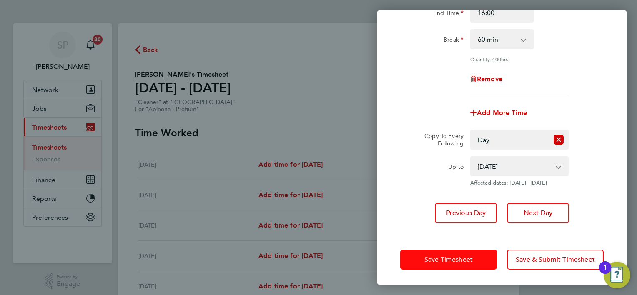
click at [460, 255] on span "Save Timesheet" at bounding box center [448, 259] width 48 height 8
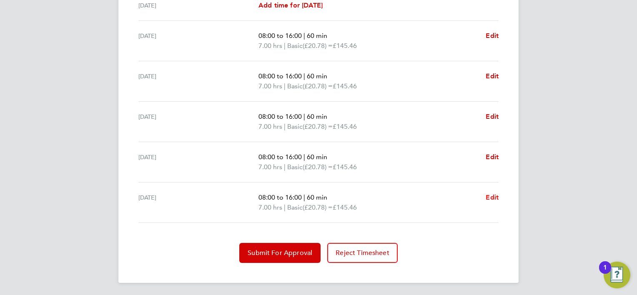
click at [493, 197] on span "Edit" at bounding box center [492, 197] width 13 height 8
select select "60"
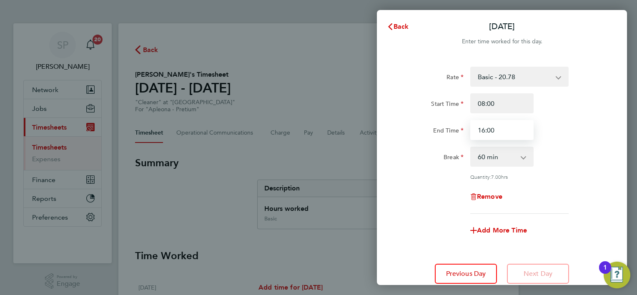
click at [498, 132] on input "16:00" at bounding box center [501, 130] width 63 height 20
type input "15:00"
click at [584, 132] on div "End Time 15:00" at bounding box center [502, 130] width 210 height 20
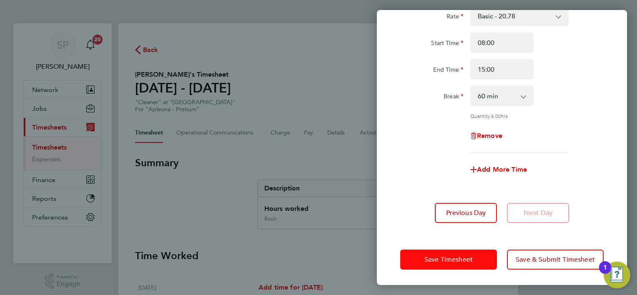
click at [475, 257] on button "Save Timesheet" at bounding box center [448, 260] width 97 height 20
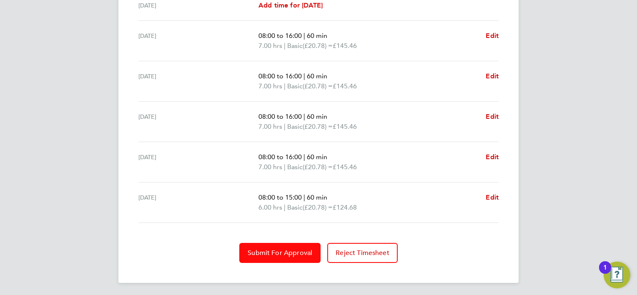
click at [305, 243] on button "Submit For Approval" at bounding box center [279, 253] width 81 height 20
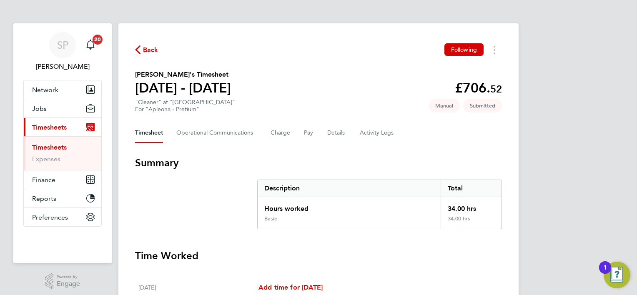
click at [142, 53] on span "Back" at bounding box center [146, 49] width 23 height 8
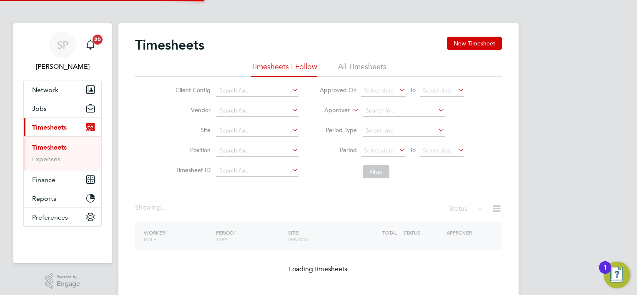
click at [145, 50] on h2 "Timesheets" at bounding box center [169, 45] width 69 height 17
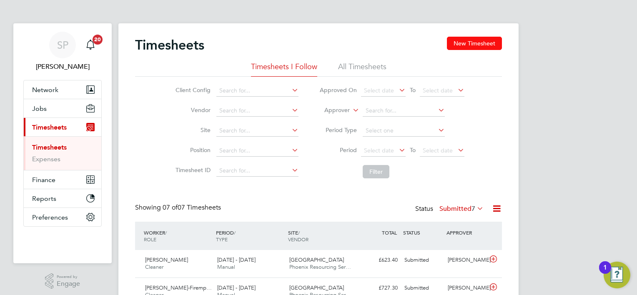
click at [462, 40] on button "New Timesheet" at bounding box center [474, 43] width 55 height 13
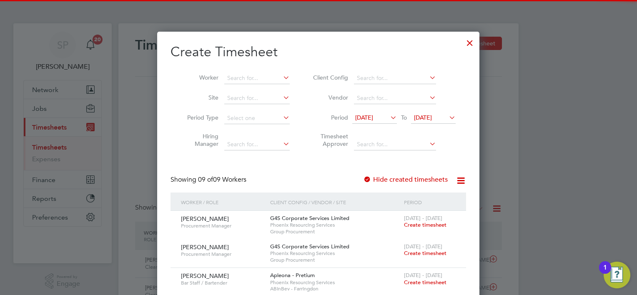
click at [250, 72] on li "Worker" at bounding box center [235, 78] width 130 height 20
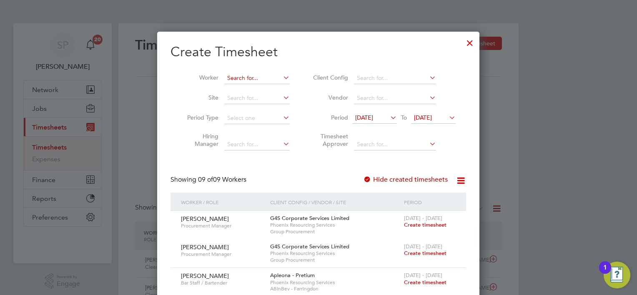
click at [249, 74] on input at bounding box center [256, 79] width 65 height 12
click at [236, 88] on b "Vladut" at bounding box center [237, 89] width 18 height 7
type input "[PERSON_NAME]"
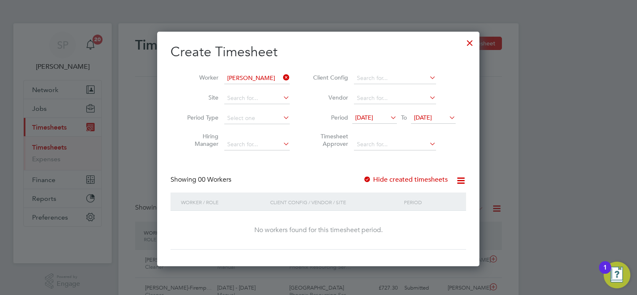
click at [400, 175] on div "Create Timesheet Worker [PERSON_NAME] Site Period Type Hiring Manager Client Co…" at bounding box center [317, 146] width 295 height 206
click at [402, 179] on label "Hide created timesheets" at bounding box center [405, 179] width 85 height 8
click at [411, 182] on label "Hide created timesheets" at bounding box center [405, 179] width 85 height 8
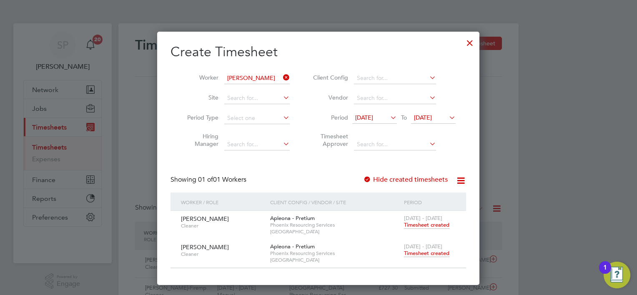
click at [281, 76] on icon at bounding box center [281, 78] width 0 height 12
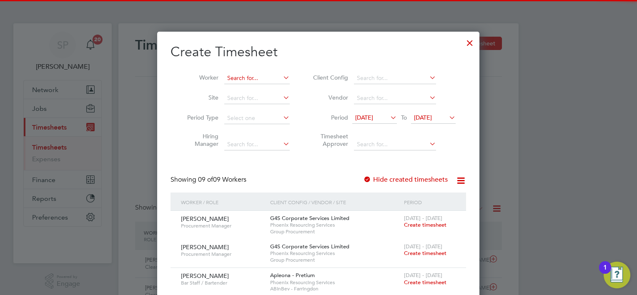
click at [252, 83] on div "Timesheets New Timesheet Timesheets I Follow All Timesheets Client Config Vendo…" at bounding box center [318, 242] width 400 height 438
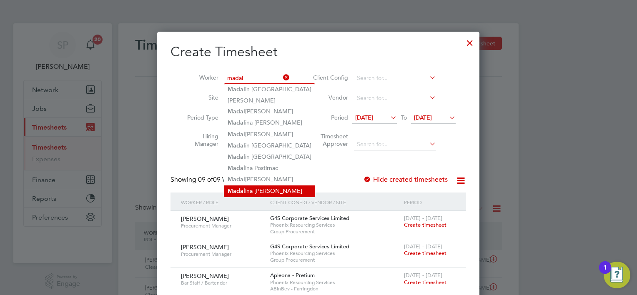
click at [237, 190] on b "Madal" at bounding box center [237, 191] width 18 height 7
type input "Madalina [PERSON_NAME]"
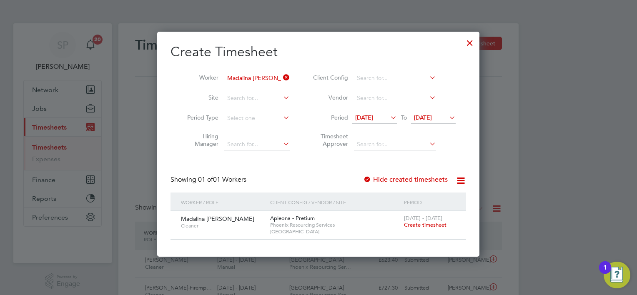
click at [418, 224] on span "Create timesheet" at bounding box center [425, 224] width 43 height 7
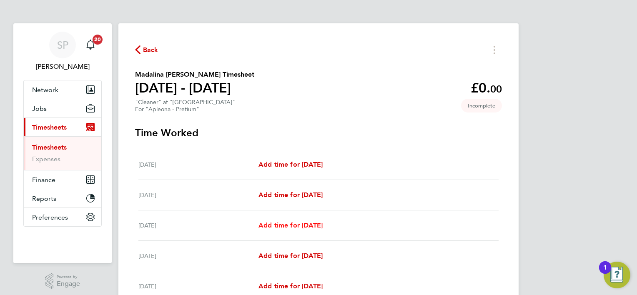
click at [290, 225] on span "Add time for [DATE]" at bounding box center [290, 225] width 64 height 8
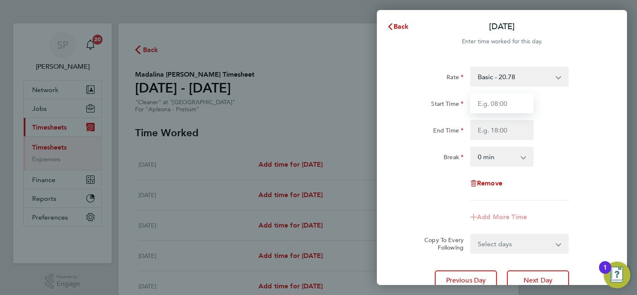
click at [475, 110] on input "Start Time" at bounding box center [501, 103] width 63 height 20
type input "08:00"
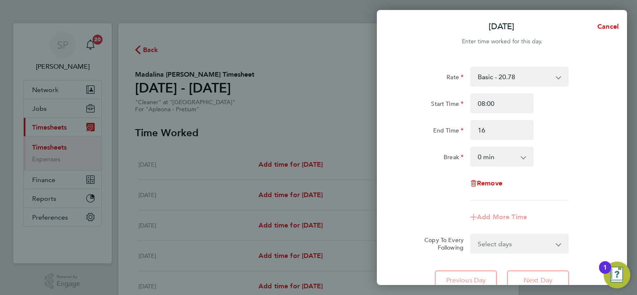
type input "16:00"
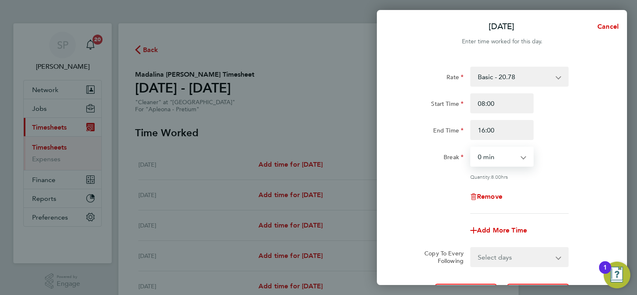
select select "60"
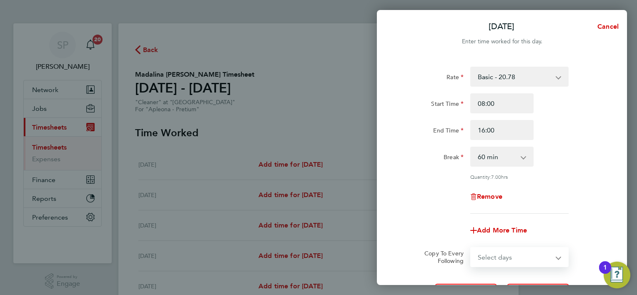
click at [503, 252] on select "Select days Day [DATE] [DATE] [DATE] [DATE]" at bounding box center [515, 257] width 88 height 18
select select "DAY"
click at [471, 248] on select "Select days Day [DATE] [DATE] [DATE] [DATE]" at bounding box center [515, 257] width 88 height 18
select select "[DATE]"
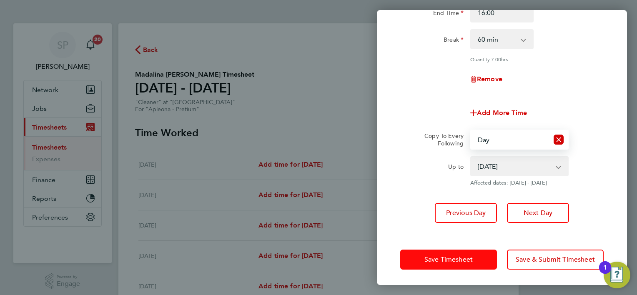
click at [457, 265] on button "Save Timesheet" at bounding box center [448, 260] width 97 height 20
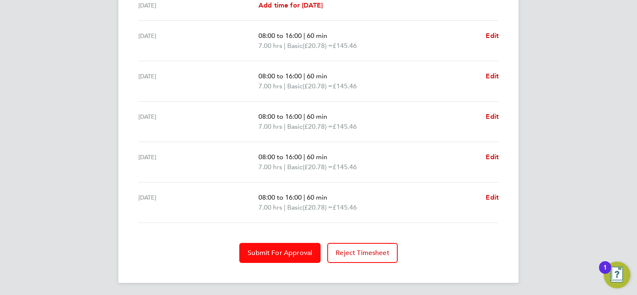
click at [275, 252] on span "Submit For Approval" at bounding box center [280, 253] width 65 height 8
